Goal: Task Accomplishment & Management: Manage account settings

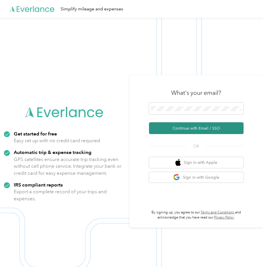
click at [205, 128] on button "Continue with Email / SSO" at bounding box center [196, 128] width 95 height 12
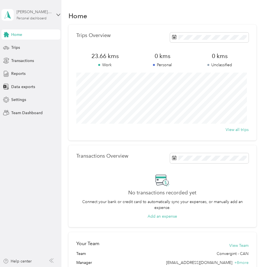
click at [24, 10] on div "[PERSON_NAME][EMAIL_ADDRESS][PERSON_NAME][DOMAIN_NAME]" at bounding box center [34, 12] width 35 height 6
click at [39, 47] on div "Team dashboard" at bounding box center [92, 46] width 174 height 10
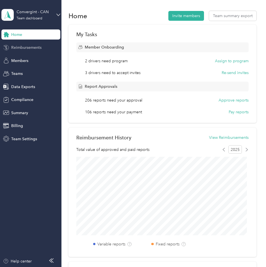
click at [38, 49] on span "Reimbursements" at bounding box center [26, 48] width 30 height 6
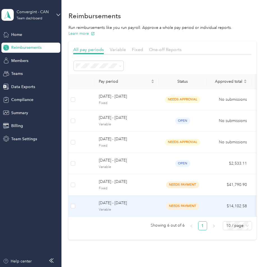
click at [128, 204] on span "[DATE] - [DATE]" at bounding box center [127, 203] width 56 height 6
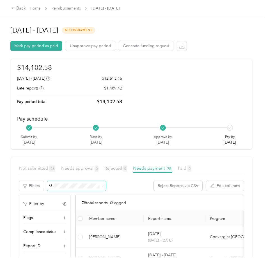
click at [80, 182] on span at bounding box center [76, 186] width 59 height 10
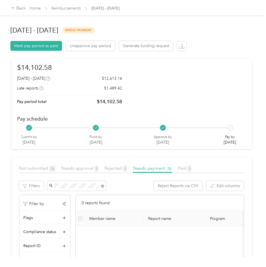
click at [87, 200] on li "[PERSON_NAME] DW. [PERSON_NAME]" at bounding box center [76, 199] width 59 height 16
click at [31, 166] on span "Not submitted 26" at bounding box center [37, 167] width 36 height 5
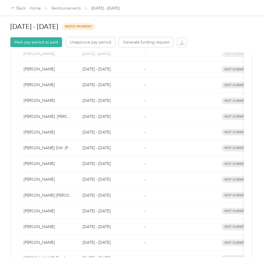
scroll to position [380, 0]
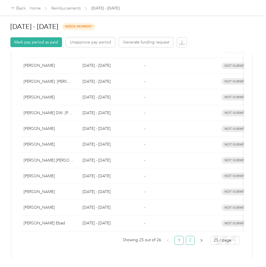
click at [188, 236] on link "2" at bounding box center [190, 240] width 8 height 8
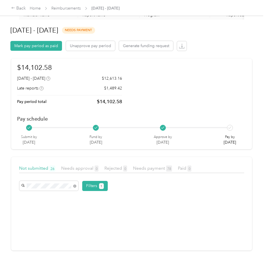
scroll to position [2, 0]
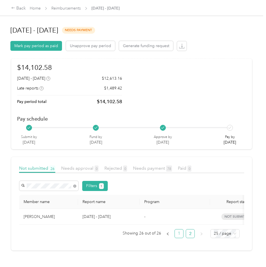
click at [176, 237] on link "1" at bounding box center [179, 233] width 8 height 8
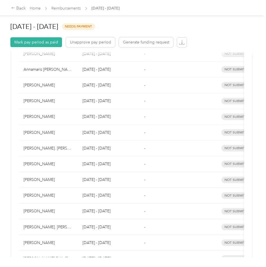
scroll to position [254, 0]
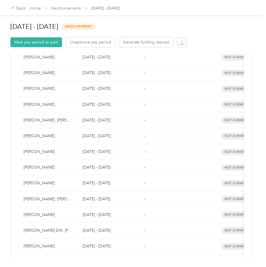
click at [68, 231] on div "[PERSON_NAME] DW. [PERSON_NAME]" at bounding box center [49, 230] width 50 height 6
click at [73, 258] on div "Back Home Reimbursements [DATE] - [DATE] [DATE] - [DATE] needs payment Mark pay…" at bounding box center [131, 133] width 263 height 267
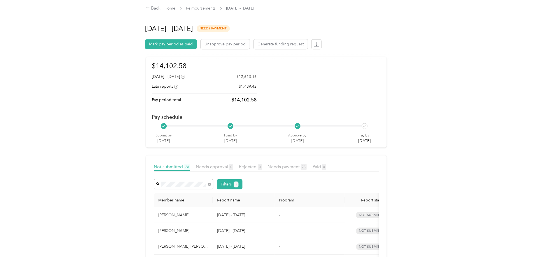
scroll to position [0, 0]
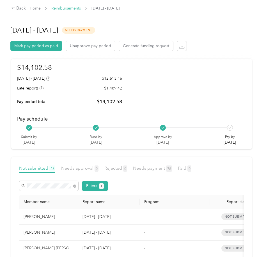
click at [71, 6] on link "Reimbursements" at bounding box center [65, 8] width 29 height 5
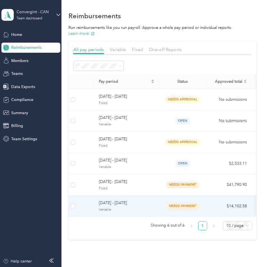
click at [132, 211] on span "Variable" at bounding box center [127, 209] width 56 height 5
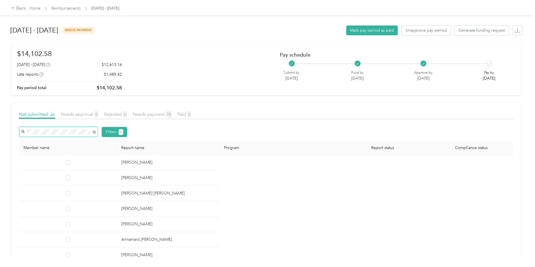
click at [96, 130] on span at bounding box center [94, 132] width 3 height 5
click at [96, 131] on span at bounding box center [94, 132] width 3 height 5
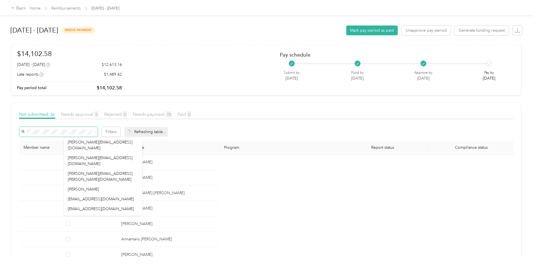
click at [98, 127] on span at bounding box center [58, 132] width 78 height 10
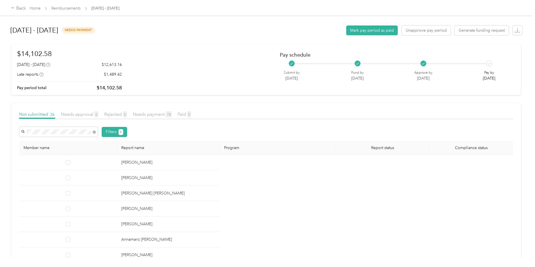
click at [114, 151] on div "[PERSON_NAME] DW. [PERSON_NAME]" at bounding box center [103, 155] width 71 height 12
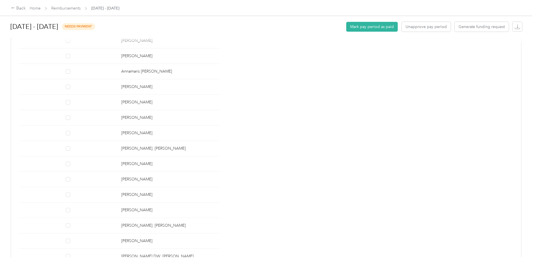
scroll to position [224, 0]
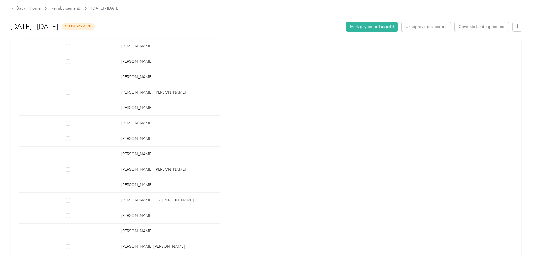
click at [167, 199] on div "[PERSON_NAME] DW. [PERSON_NAME]" at bounding box center [168, 200] width 94 height 6
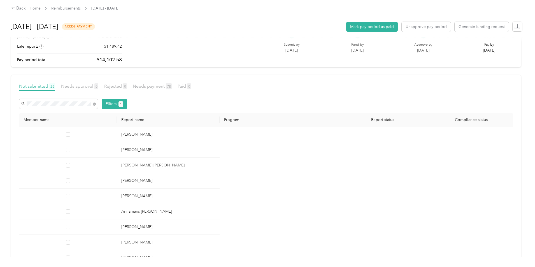
scroll to position [0, 0]
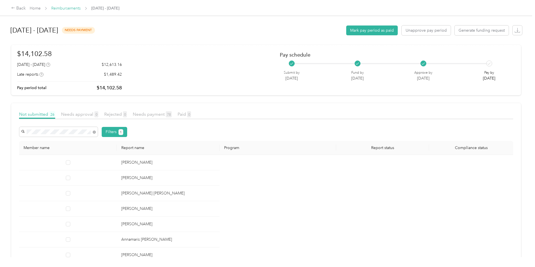
click at [81, 7] on link "Reimbursements" at bounding box center [65, 8] width 29 height 5
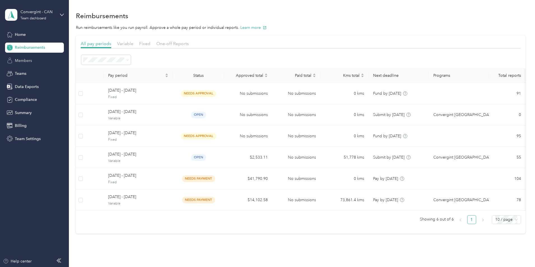
click at [25, 62] on span "Members" at bounding box center [23, 61] width 17 height 6
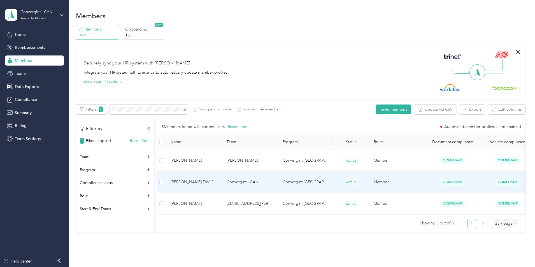
click at [218, 179] on span "[PERSON_NAME] DW. [PERSON_NAME]" at bounding box center [194, 182] width 47 height 6
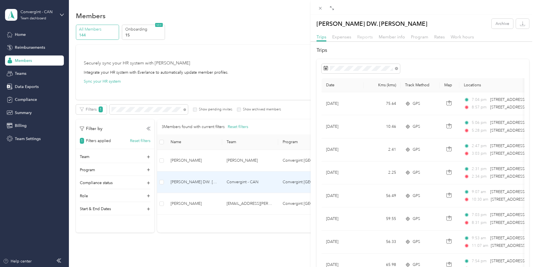
click at [265, 36] on span "Reports" at bounding box center [365, 36] width 16 height 5
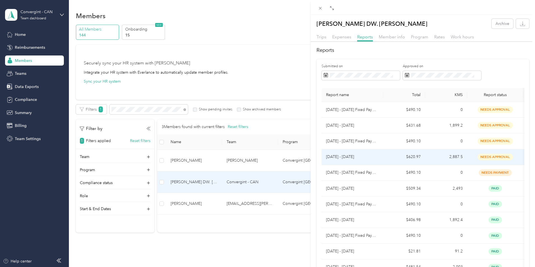
click at [265, 158] on p "[DATE] - [DATE]" at bounding box center [352, 157] width 53 height 6
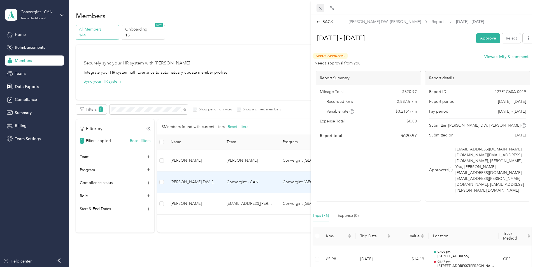
click at [265, 7] on icon at bounding box center [320, 8] width 5 height 5
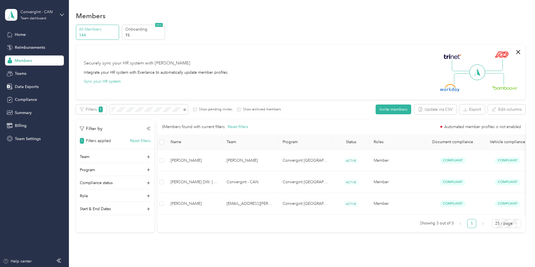
click at [89, 46] on div "All Members 144 Onboarding 15 NEW Securely sync your HR system with Everlance I…" at bounding box center [301, 131] width 450 height 213
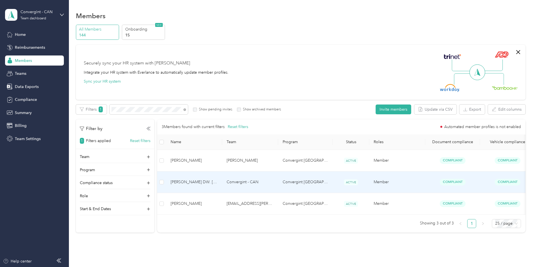
click at [265, 172] on td "Convergint - CAN" at bounding box center [250, 183] width 56 height 22
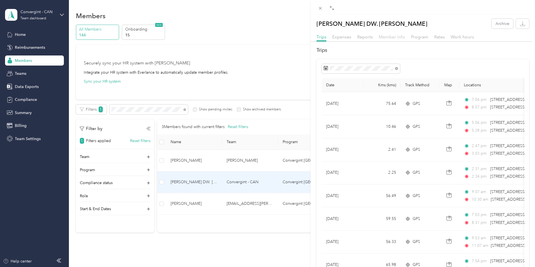
click at [265, 35] on span "Member info" at bounding box center [392, 36] width 26 height 5
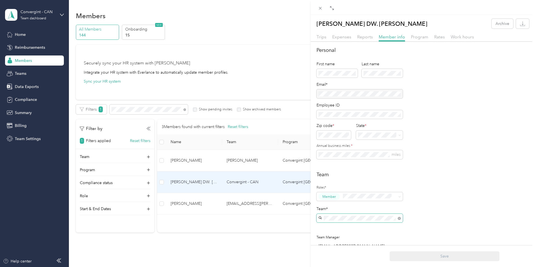
click at [265, 221] on span at bounding box center [360, 218] width 86 height 9
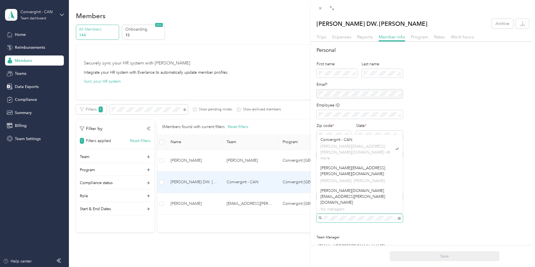
click at [247, 231] on div "[PERSON_NAME] DW. [PERSON_NAME] Archive Trips Expenses Reports Member info Prog…" at bounding box center [267, 133] width 535 height 267
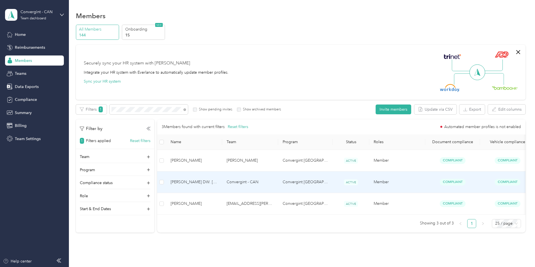
click at [218, 179] on span "[PERSON_NAME] DW. [PERSON_NAME]" at bounding box center [194, 182] width 47 height 6
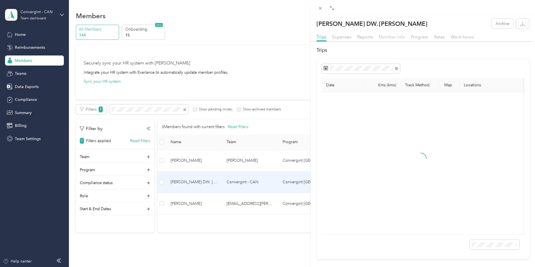
click at [265, 37] on span "Member info" at bounding box center [392, 36] width 26 height 5
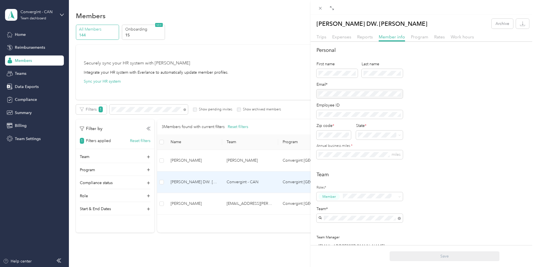
click at [265, 8] on icon at bounding box center [320, 8] width 5 height 5
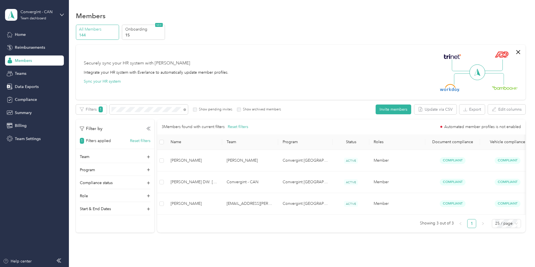
click at [265, 64] on div "Securely sync your HR system with Everlance Integrate your HR system with Everl…" at bounding box center [298, 72] width 429 height 39
